Goal: Task Accomplishment & Management: Use online tool/utility

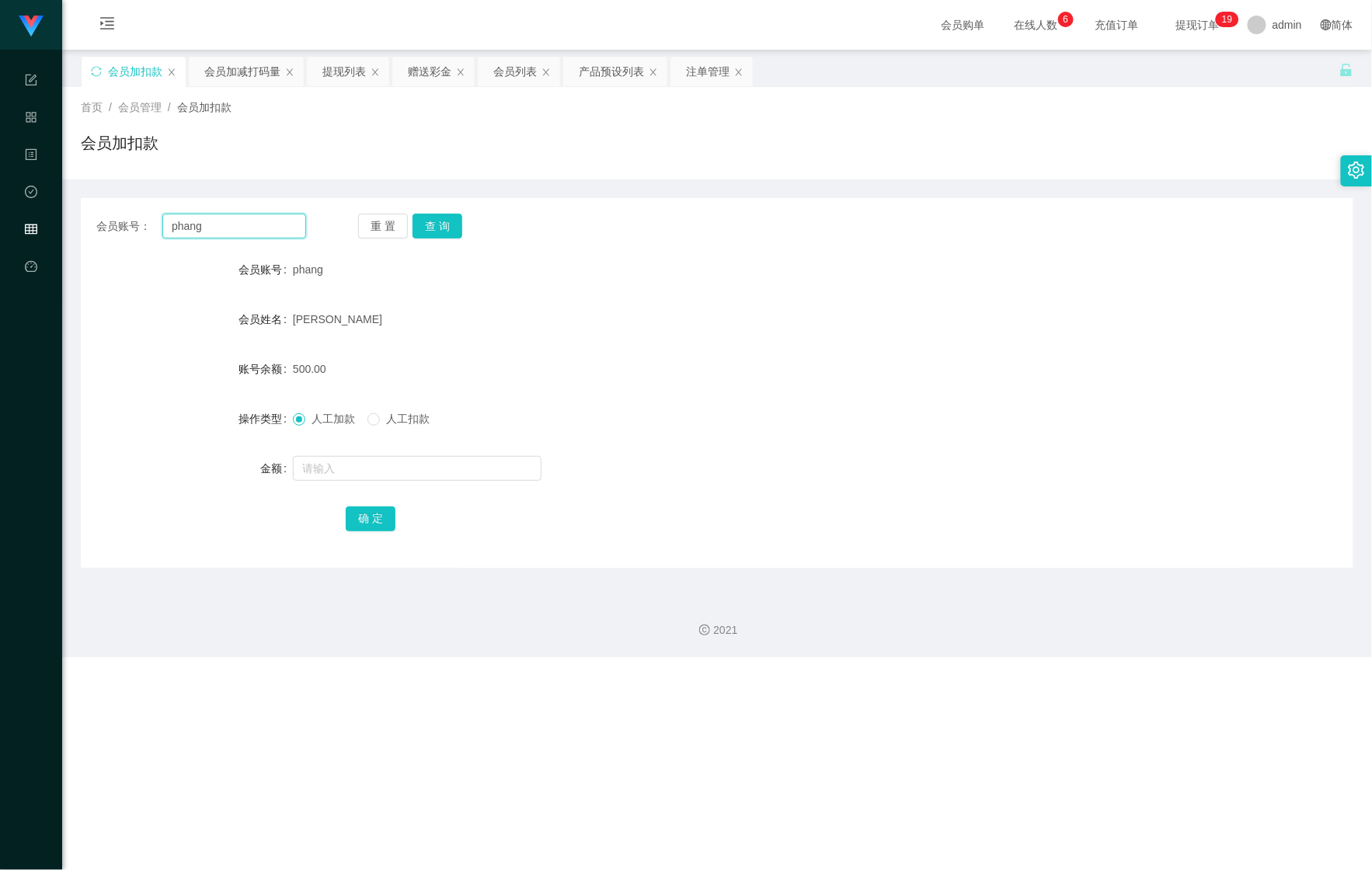
drag, startPoint x: 249, startPoint y: 223, endPoint x: 88, endPoint y: 225, distance: 161.0
click at [88, 225] on div "会员账号： phang 重 置 查 询" at bounding box center [716, 226] width 1273 height 25
paste input "01110933351"
type input "01110933351"
click at [443, 234] on button "查 询" at bounding box center [437, 226] width 50 height 25
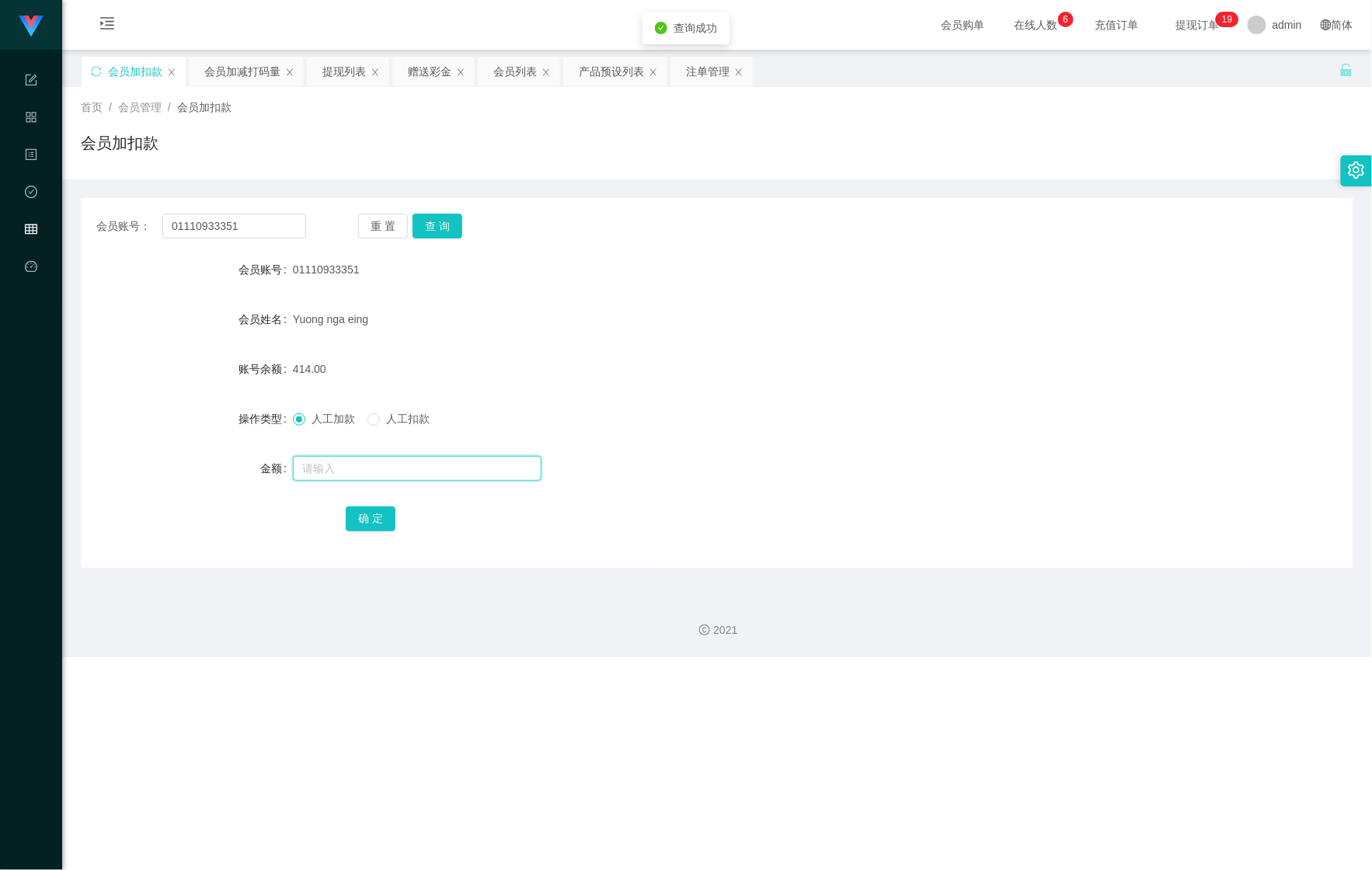
click at [346, 470] on input "text" at bounding box center [417, 468] width 249 height 25
type input "350"
click at [359, 521] on button "确 定" at bounding box center [371, 519] width 50 height 25
click at [701, 513] on div "确 定" at bounding box center [717, 518] width 743 height 31
click at [444, 223] on button "查 询" at bounding box center [437, 226] width 50 height 25
